Goal: Task Accomplishment & Management: Complete application form

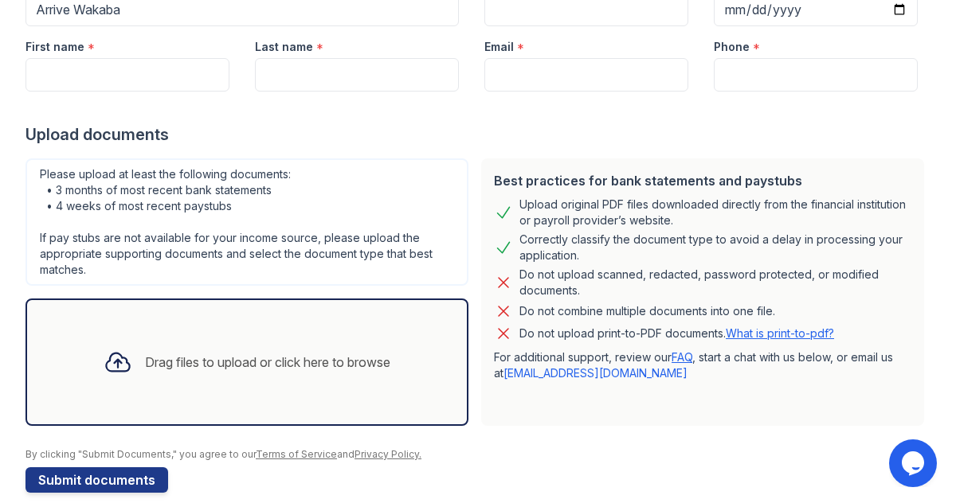
scroll to position [202, 0]
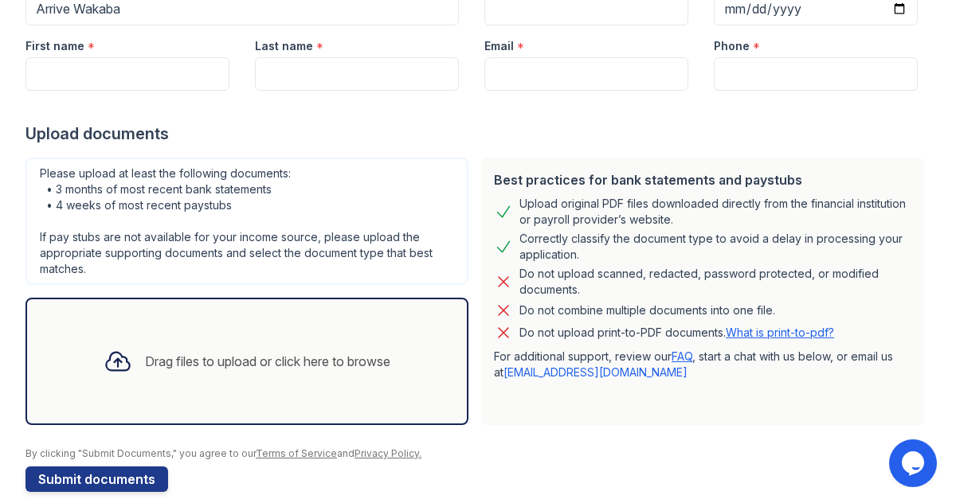
click at [312, 364] on div "Drag files to upload or click here to browse" at bounding box center [267, 361] width 245 height 19
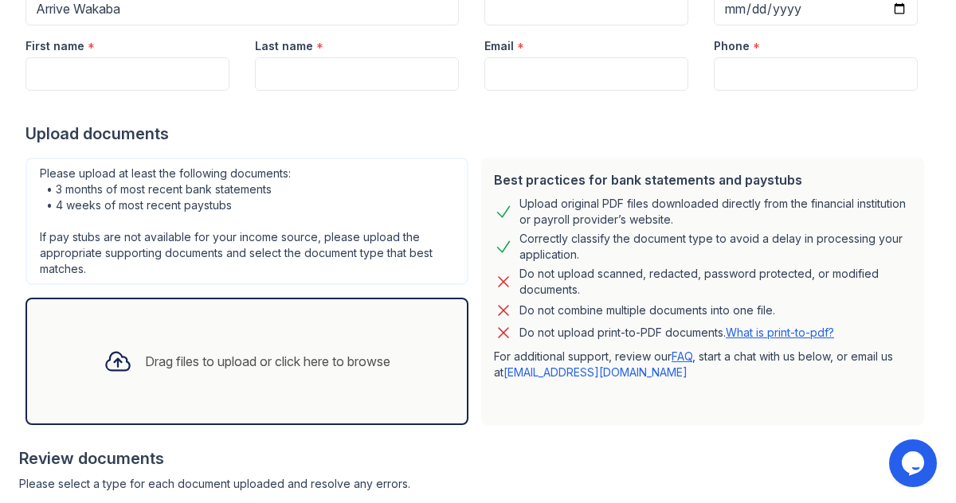
click at [338, 364] on div "Drag files to upload or click here to browse" at bounding box center [267, 361] width 245 height 19
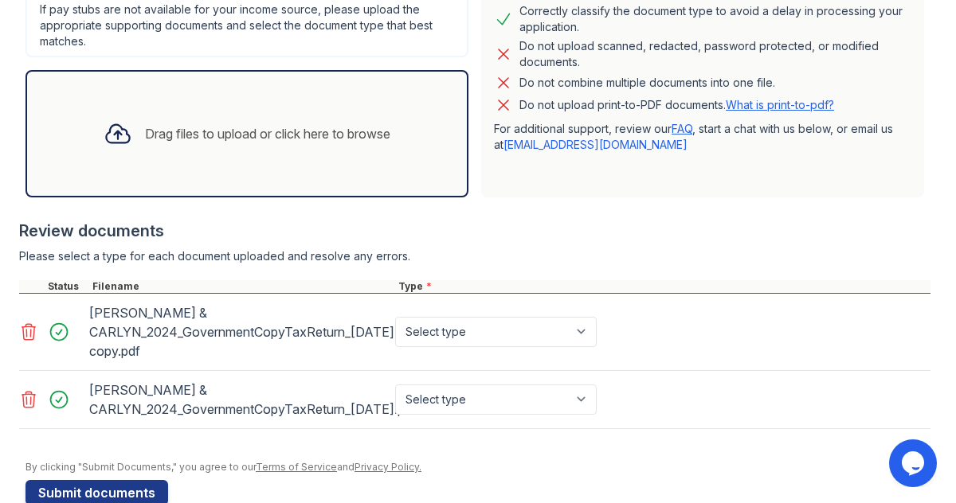
scroll to position [484, 0]
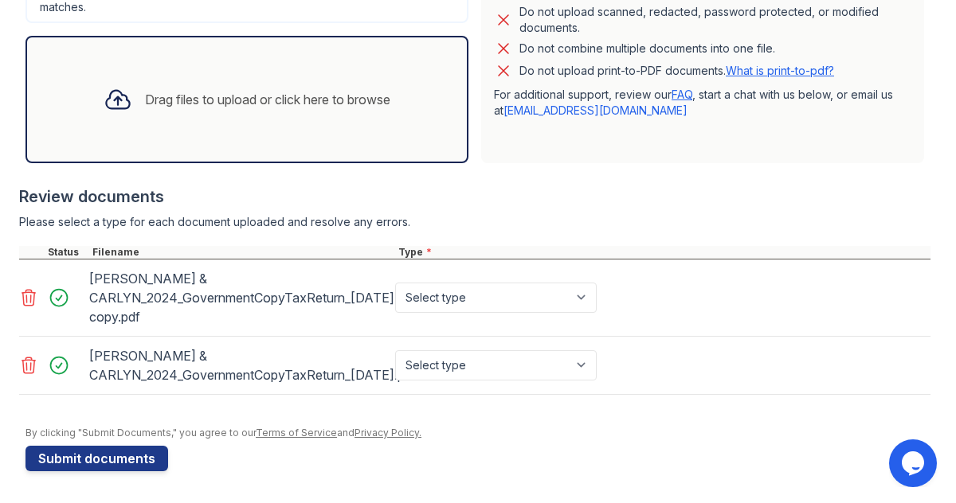
click at [28, 358] on icon at bounding box center [28, 365] width 19 height 19
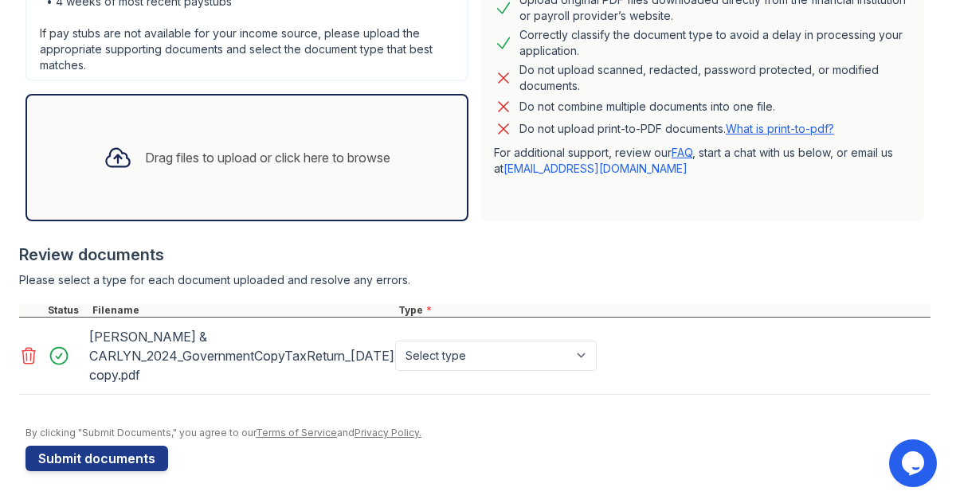
scroll to position [0, 0]
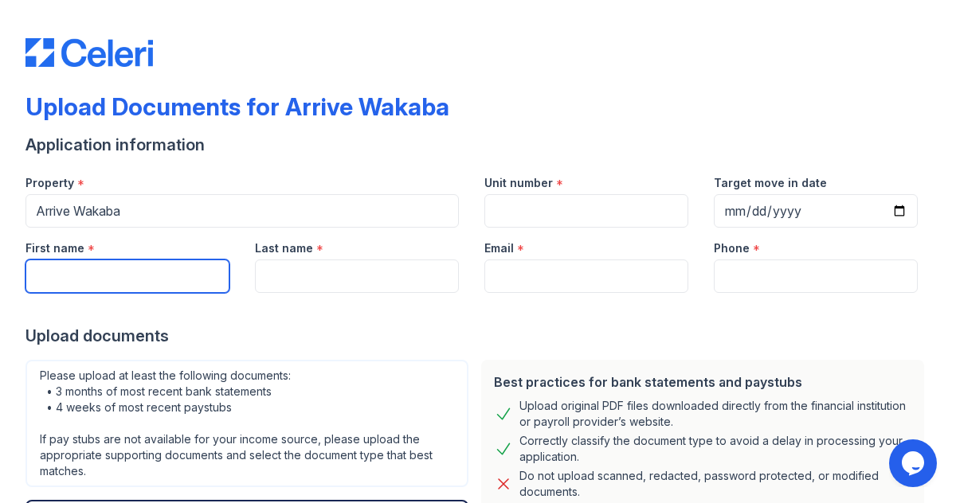
click at [121, 274] on input "First name" at bounding box center [127, 276] width 204 height 33
type input "[PERSON_NAME]"
type input "[EMAIL_ADDRESS][DOMAIN_NAME]"
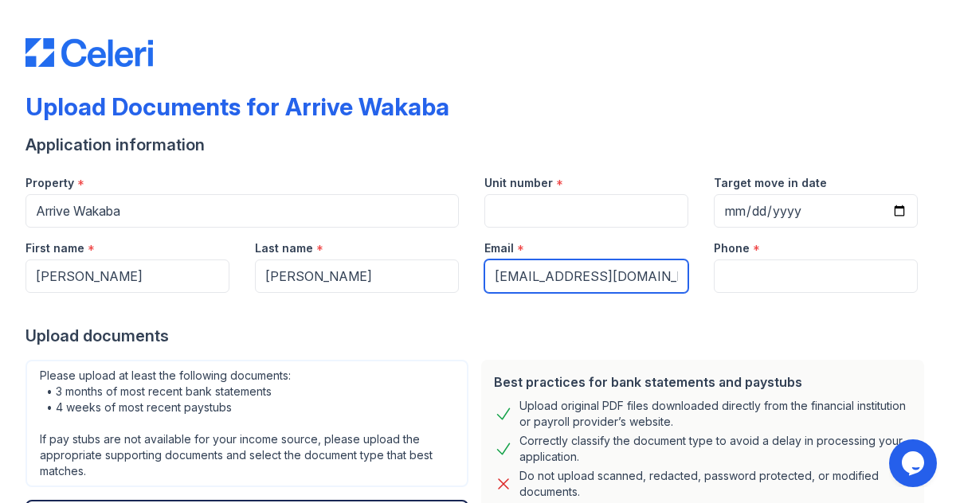
type input "8083716506"
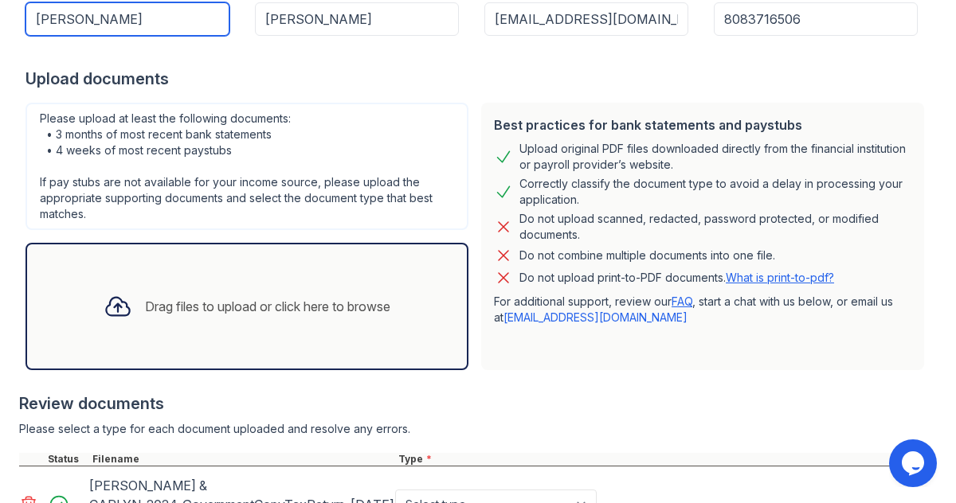
scroll to position [406, 0]
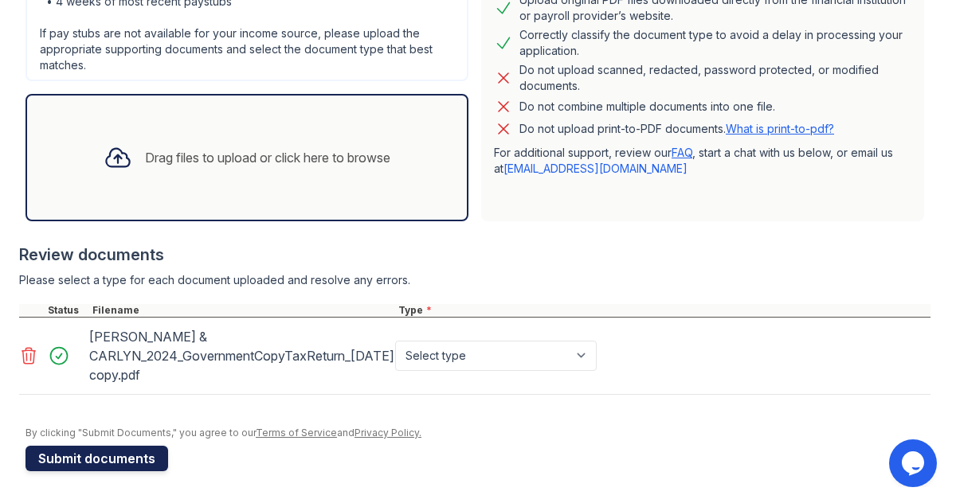
click at [147, 453] on button "Submit documents" at bounding box center [96, 458] width 143 height 25
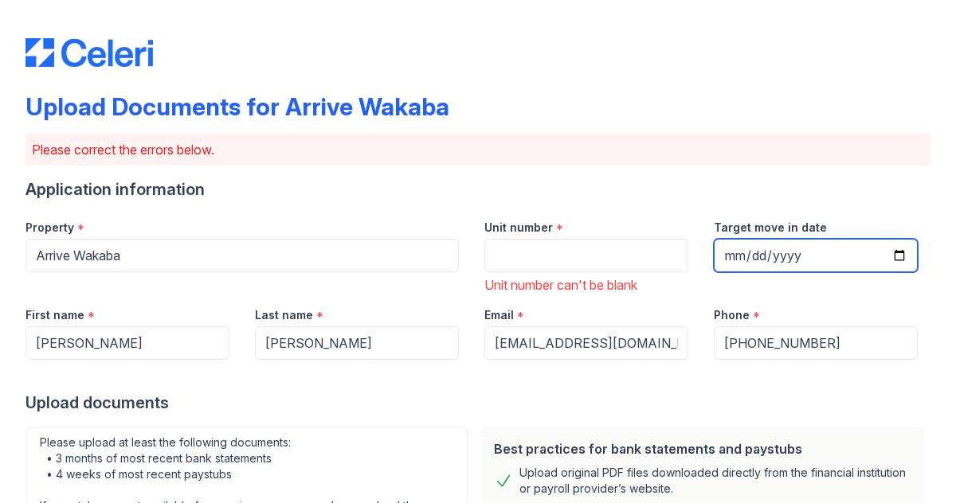
click at [748, 259] on input "Target move in date" at bounding box center [816, 255] width 204 height 33
type input "[DATE]"
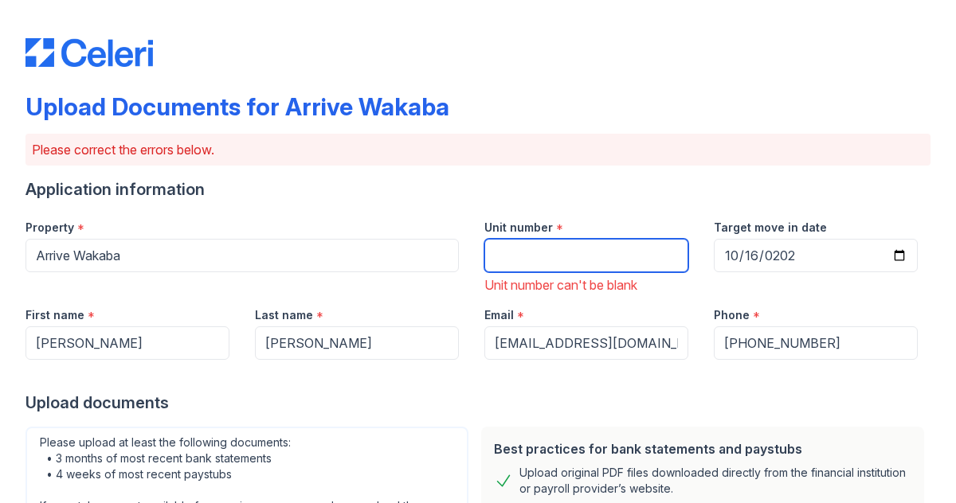
click at [548, 249] on input "Unit number" at bounding box center [586, 255] width 204 height 33
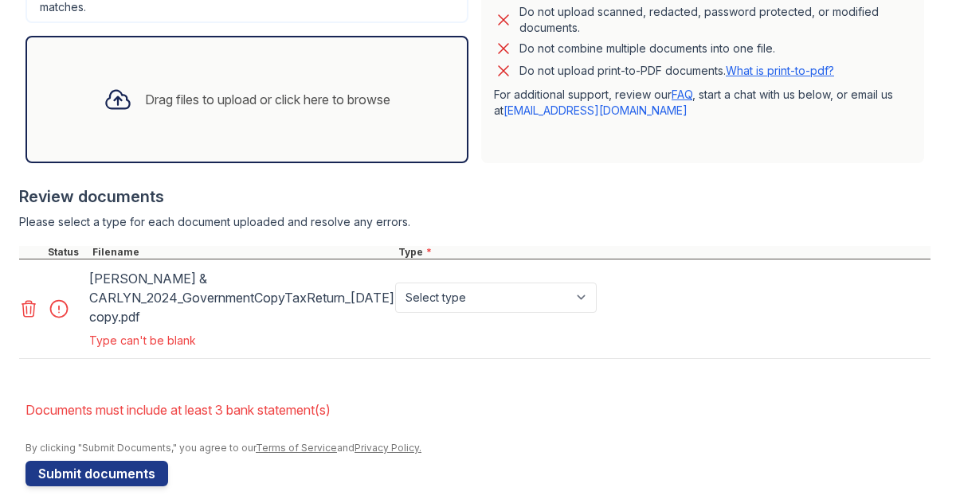
scroll to position [546, 0]
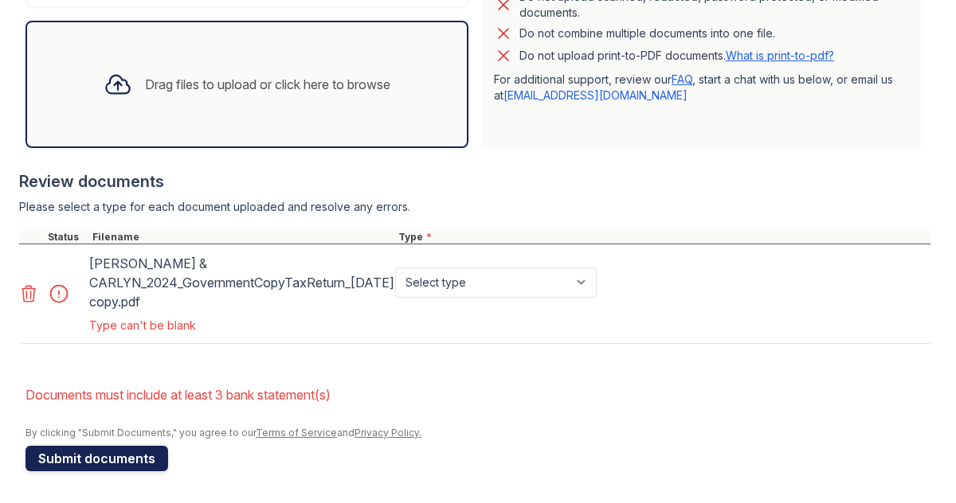
type input "724"
click at [140, 458] on button "Submit documents" at bounding box center [96, 458] width 143 height 25
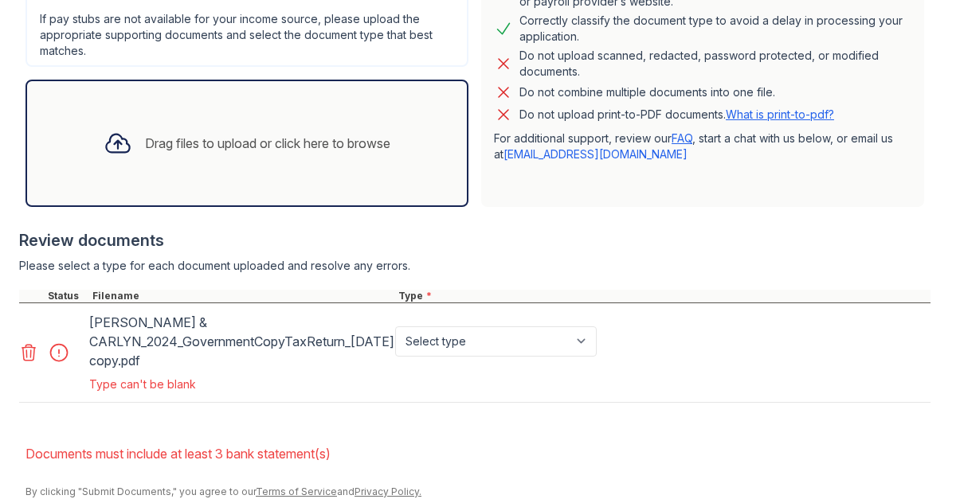
scroll to position [466, 0]
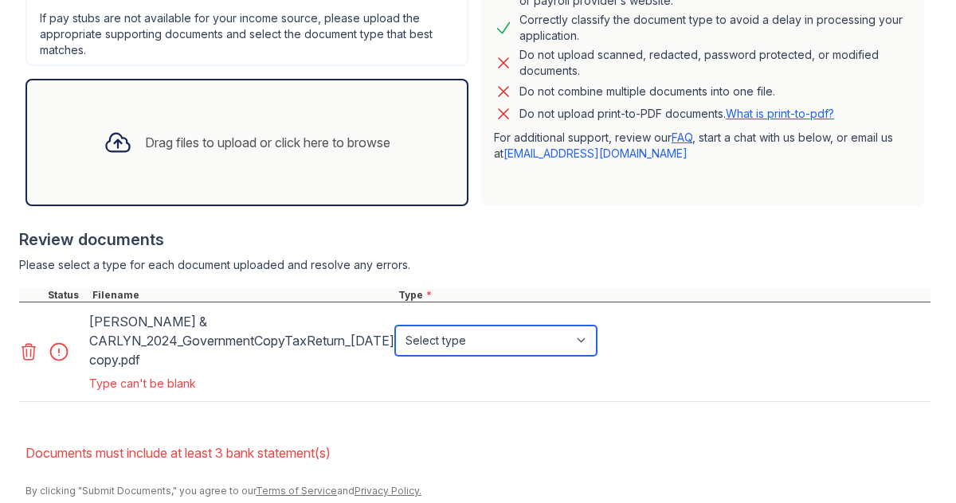
click at [474, 342] on select "Select type Paystub Bank Statement Offer Letter Tax Documents Benefit Award Let…" at bounding box center [496, 341] width 202 height 30
select select "tax_documents"
click at [395, 326] on select "Select type Paystub Bank Statement Offer Letter Tax Documents Benefit Award Let…" at bounding box center [496, 341] width 202 height 30
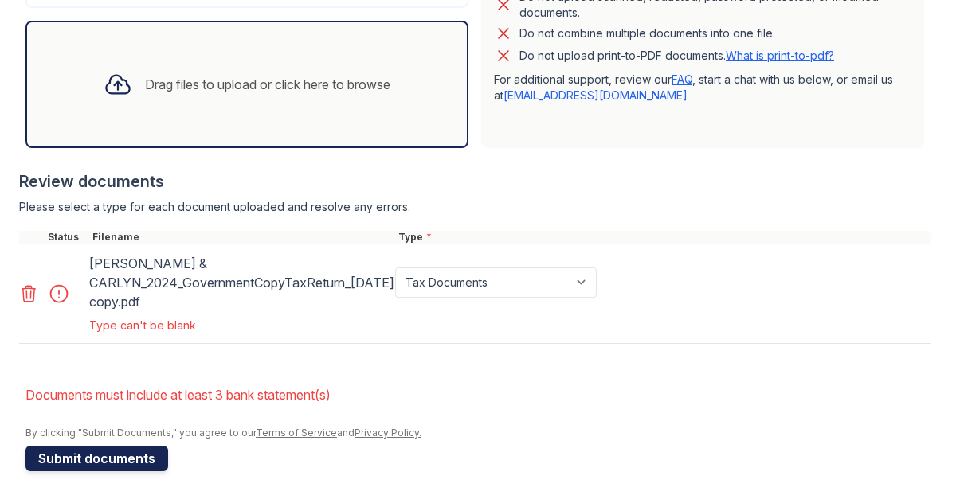
click at [112, 452] on button "Submit documents" at bounding box center [96, 458] width 143 height 25
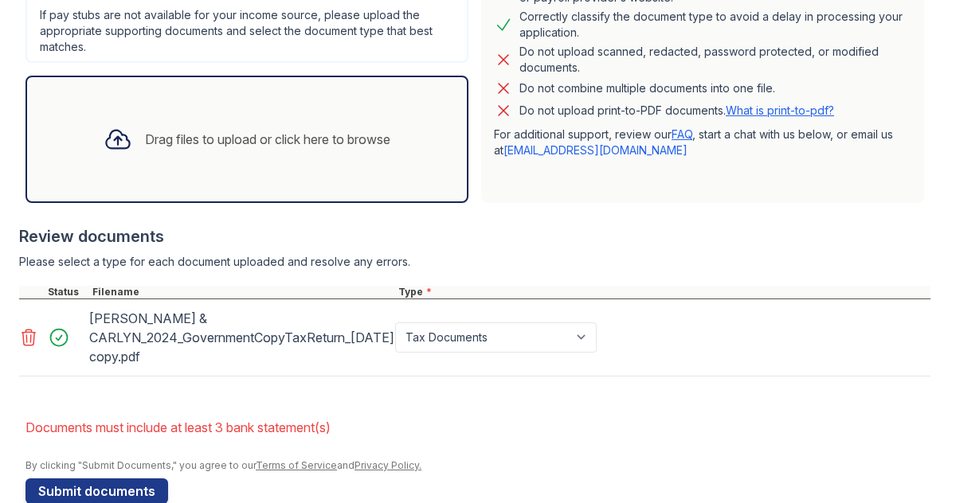
scroll to position [502, 0]
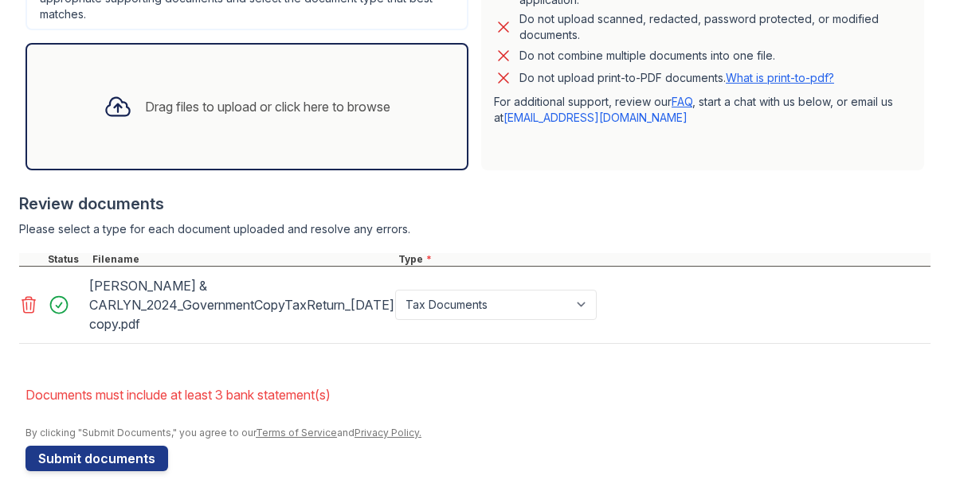
click at [249, 394] on li "Documents must include at least 3 bank statement(s)" at bounding box center [477, 395] width 905 height 32
click at [263, 401] on li "Documents must include at least 3 bank statement(s)" at bounding box center [477, 395] width 905 height 32
